Goal: Information Seeking & Learning: Learn about a topic

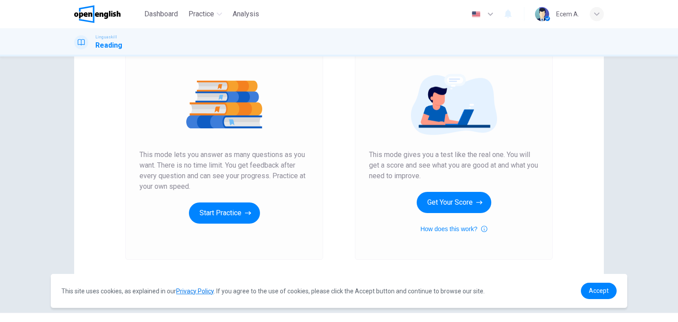
scroll to position [105, 0]
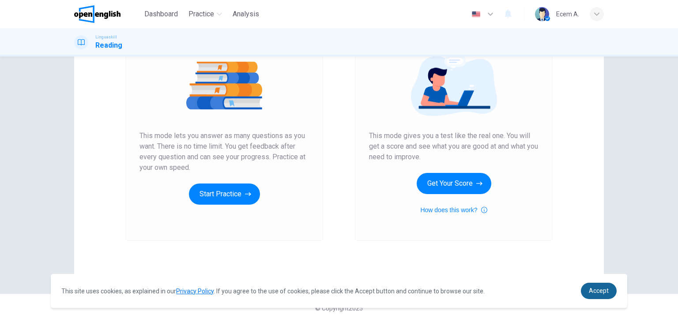
click at [594, 295] on link "Accept" at bounding box center [599, 291] width 36 height 16
click at [597, 293] on span "Accept" at bounding box center [599, 291] width 20 height 7
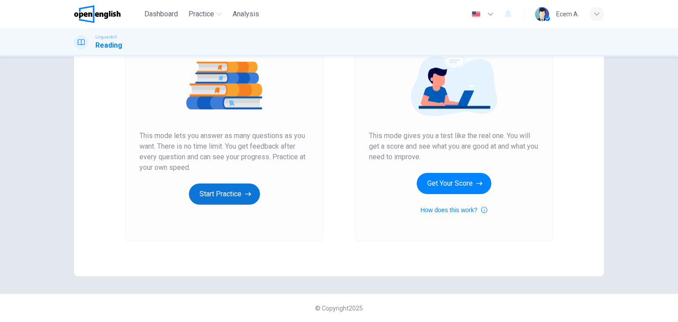
click at [208, 194] on button "Start Practice" at bounding box center [224, 194] width 71 height 21
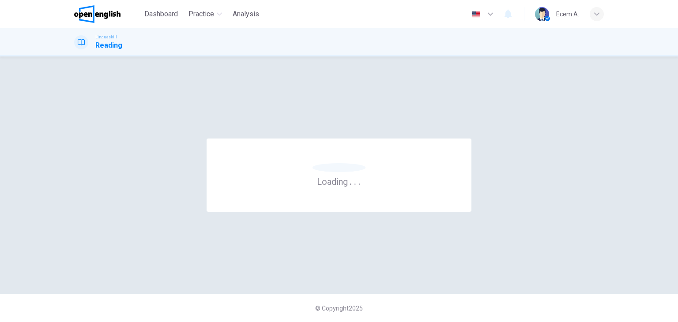
scroll to position [0, 0]
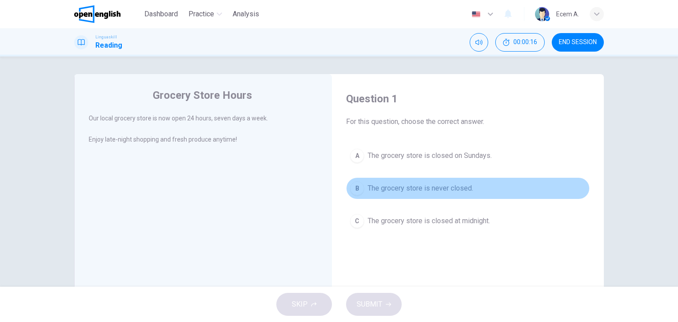
click at [401, 193] on button "B The grocery store is never closed." at bounding box center [468, 189] width 244 height 22
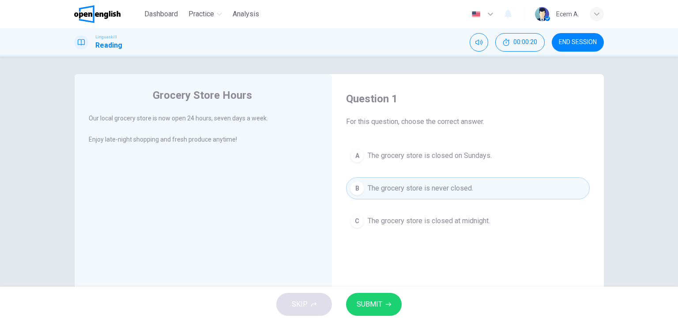
click at [365, 299] on span "SUBMIT" at bounding box center [370, 305] width 26 height 12
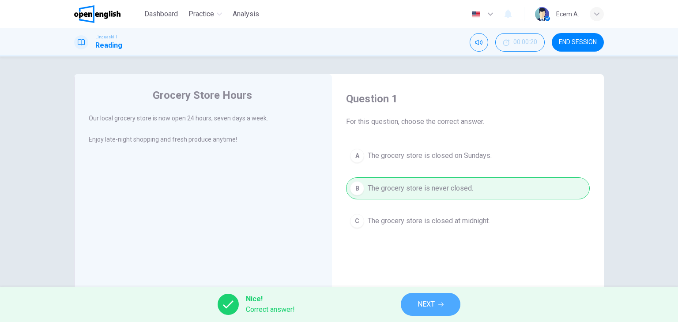
click at [422, 303] on span "NEXT" at bounding box center [426, 305] width 17 height 12
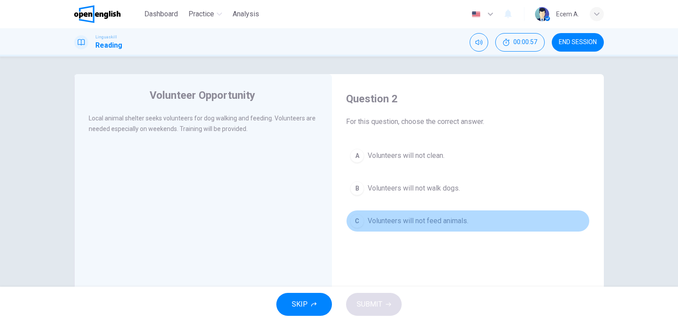
click at [368, 220] on span "Volunteers will not feed animals." at bounding box center [418, 221] width 101 height 11
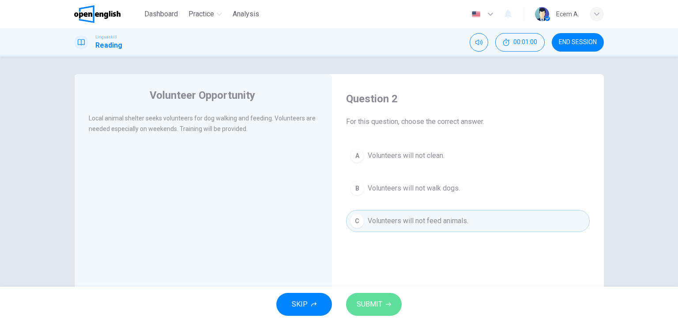
click at [357, 306] on span "SUBMIT" at bounding box center [370, 305] width 26 height 12
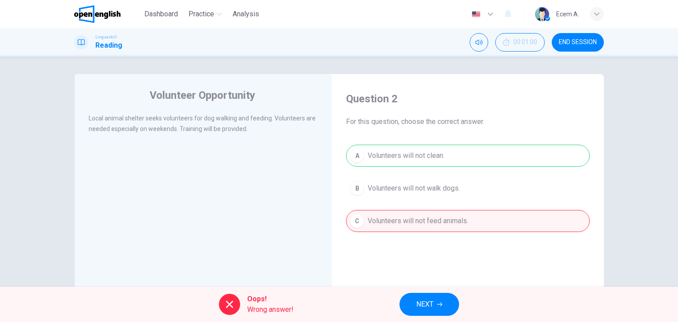
click at [418, 157] on div "A Volunteers will not clean. B Volunteers will not walk dogs. C Volunteers will…" at bounding box center [468, 188] width 244 height 87
click at [423, 304] on span "NEXT" at bounding box center [424, 305] width 17 height 12
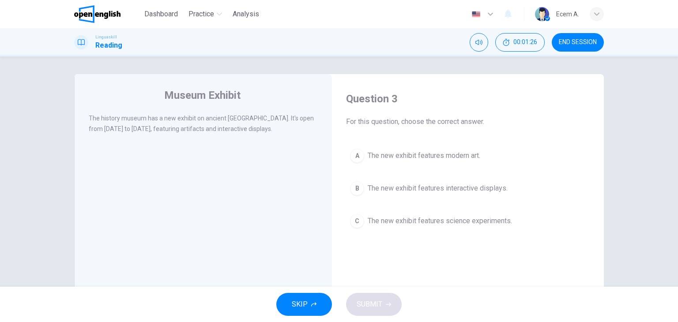
click at [431, 193] on span "The new exhibit features interactive displays." at bounding box center [438, 188] width 140 height 11
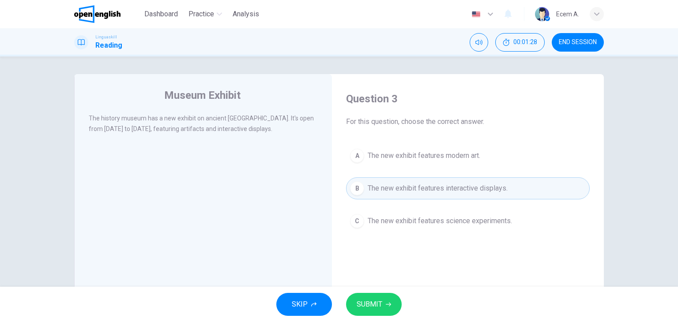
click at [380, 301] on span "SUBMIT" at bounding box center [370, 305] width 26 height 12
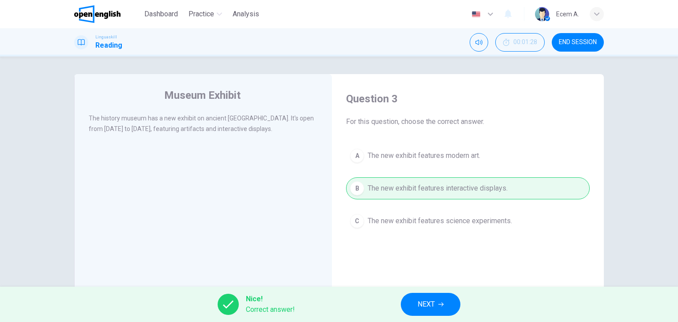
click at [426, 311] on button "NEXT" at bounding box center [431, 304] width 60 height 23
